Goal: Transaction & Acquisition: Purchase product/service

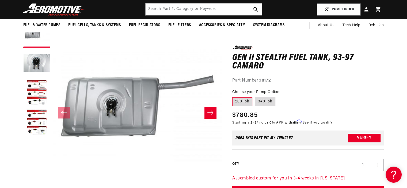
click at [209, 111] on icon "Slide right" at bounding box center [210, 112] width 6 height 5
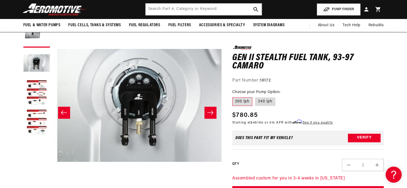
scroll to position [0, 169]
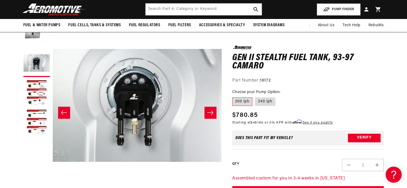
click at [209, 113] on icon "Slide right" at bounding box center [210, 112] width 6 height 5
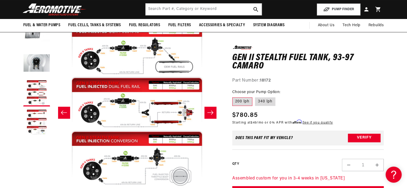
scroll to position [0, 338]
click at [210, 112] on icon "Slide right" at bounding box center [210, 112] width 6 height 5
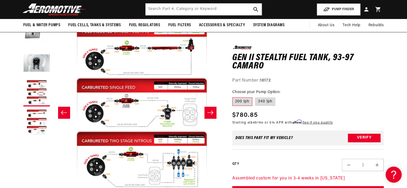
scroll to position [0, 507]
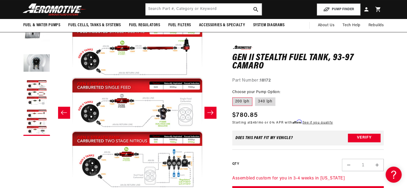
click at [213, 111] on icon "Slide right" at bounding box center [210, 112] width 6 height 5
click at [66, 112] on icon "Slide left" at bounding box center [64, 112] width 6 height 5
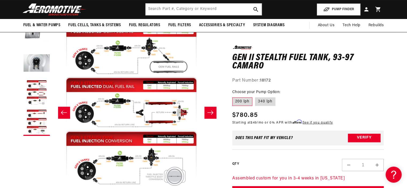
scroll to position [0, 338]
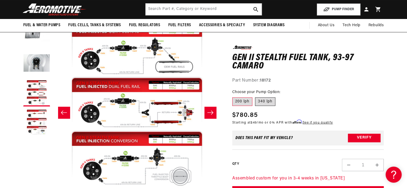
click at [265, 104] on label "340 lph" at bounding box center [265, 102] width 20 height 9
click at [256, 97] on input "340 lph" at bounding box center [255, 96] width 0 height 0
radio input "true"
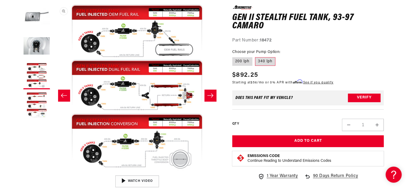
scroll to position [80, 0]
